Goal: Task Accomplishment & Management: Manage account settings

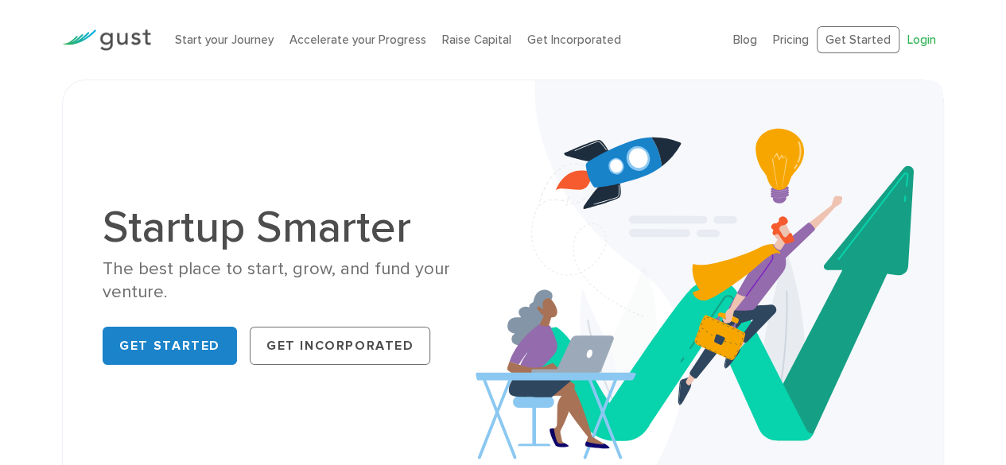
click at [928, 40] on link "Login" at bounding box center [921, 40] width 29 height 14
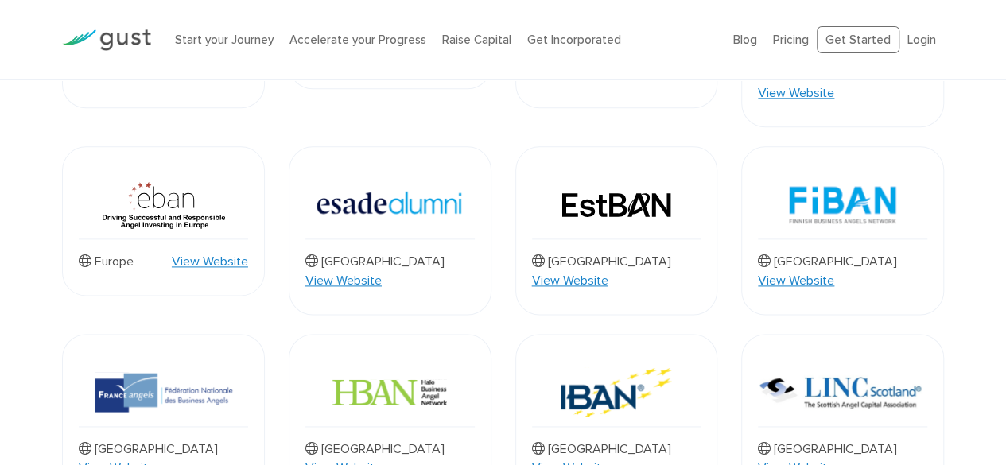
scroll to position [1052, 0]
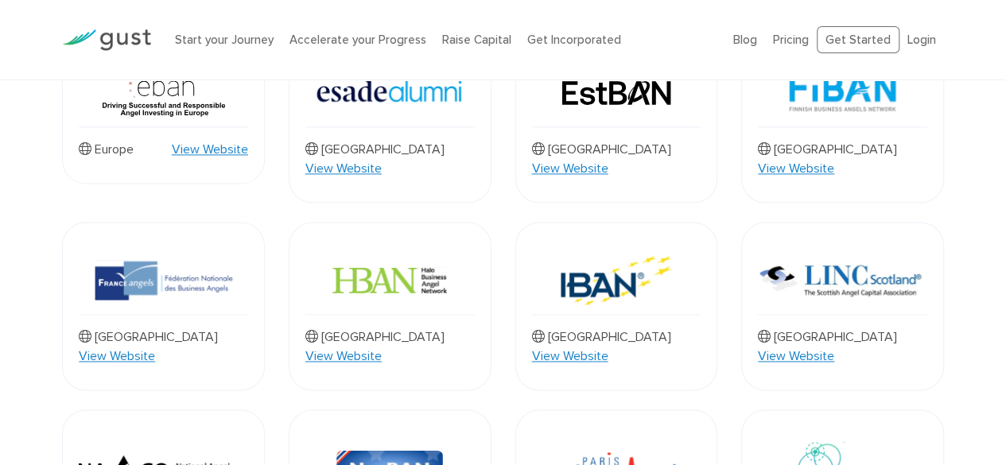
click at [590, 246] on img at bounding box center [615, 280] width 111 height 68
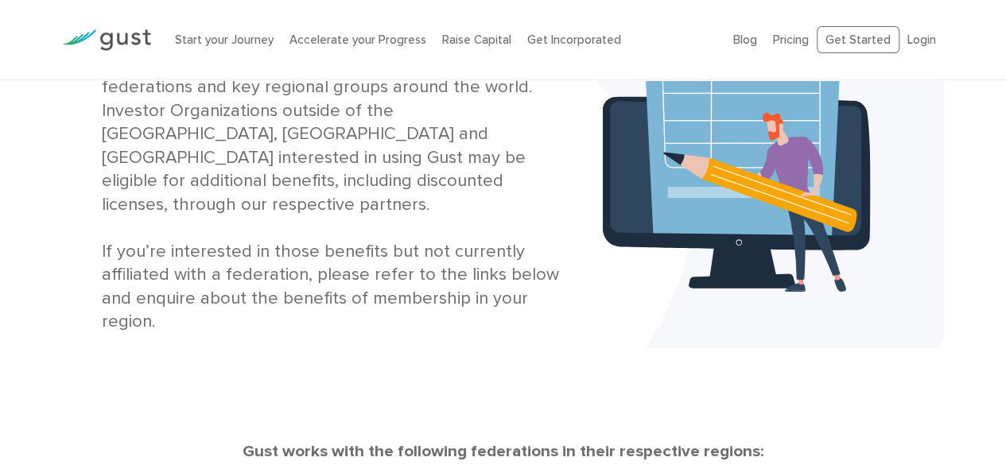
scroll to position [0, 0]
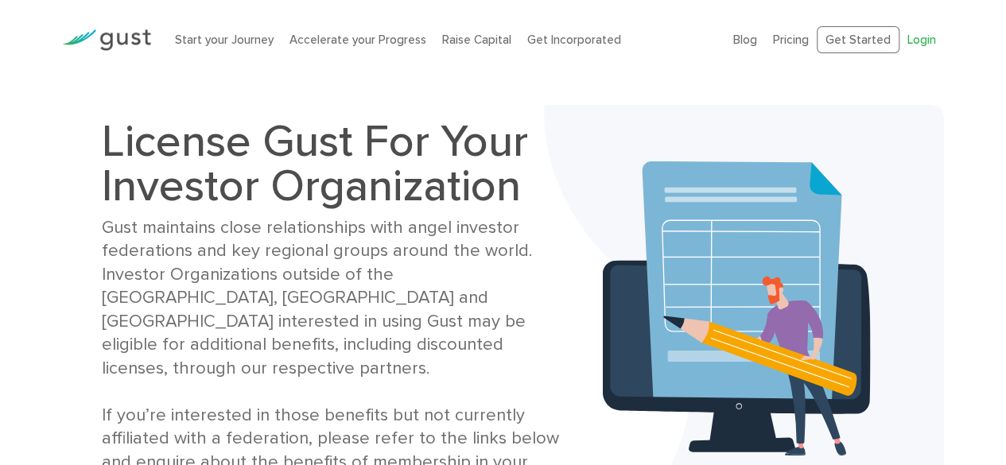
click at [916, 34] on link "Login" at bounding box center [921, 40] width 29 height 14
